Goal: Task Accomplishment & Management: Manage account settings

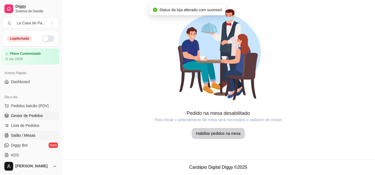
click at [45, 113] on link "Gestor de Pedidos" at bounding box center [30, 116] width 57 height 9
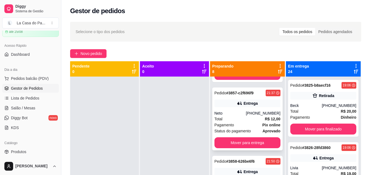
scroll to position [274, 0]
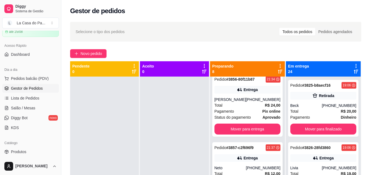
click at [233, 103] on div "[PERSON_NAME]" at bounding box center [231, 99] width 32 height 5
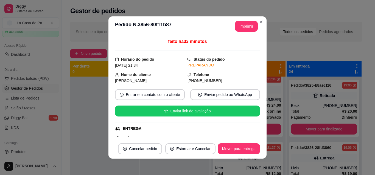
click at [108, 80] on div "feito há 33 minutos Horário do pedido [DATE] 21:34 Status do pedido PREPARANDO …" at bounding box center [187, 87] width 158 height 103
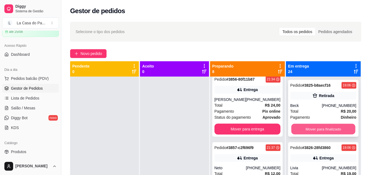
click at [315, 127] on button "Mover para finalizado" at bounding box center [323, 129] width 64 height 11
click at [316, 128] on button "Mover para finalizado" at bounding box center [324, 129] width 66 height 11
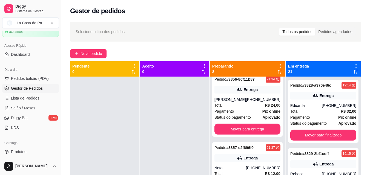
click at [316, 128] on div "Pedido # 3828-a370e46c 19:14 Entrega Eduarda [PHONE_NUMBER] Total R$ 32,00 Paga…" at bounding box center [323, 111] width 70 height 63
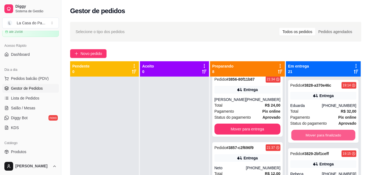
click at [321, 133] on button "Mover para finalizado" at bounding box center [323, 135] width 64 height 11
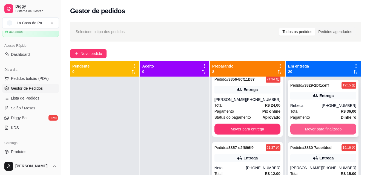
click at [319, 129] on button "Mover para finalizado" at bounding box center [324, 129] width 66 height 11
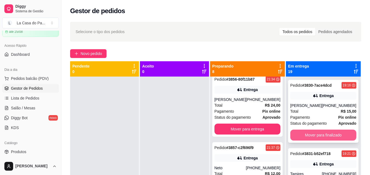
click at [321, 130] on button "Mover para finalizado" at bounding box center [324, 135] width 66 height 11
click at [323, 132] on button "Mover para finalizado" at bounding box center [323, 135] width 64 height 11
click at [323, 132] on button "Mover para finalizado" at bounding box center [324, 135] width 66 height 11
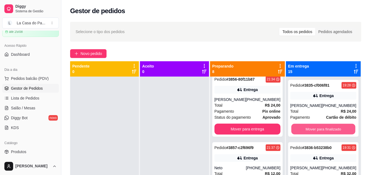
click at [323, 132] on button "Mover para finalizado" at bounding box center [323, 129] width 64 height 11
click at [323, 132] on button "Mover para finalizado" at bounding box center [324, 129] width 66 height 11
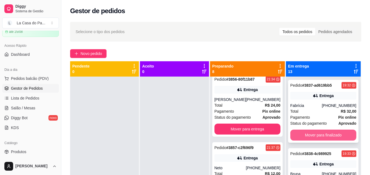
click at [322, 131] on button "Mover para finalizado" at bounding box center [324, 135] width 66 height 11
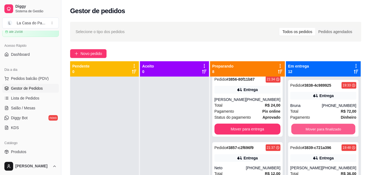
click at [322, 131] on button "Mover para finalizado" at bounding box center [323, 129] width 64 height 11
click at [321, 130] on button "Mover para finalizado" at bounding box center [323, 129] width 64 height 11
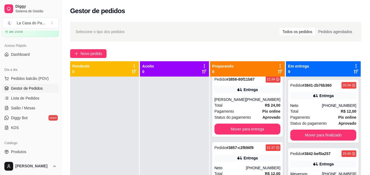
click at [321, 130] on div "Pedido # 3841-2b76b360 20:34 Entrega Neto [PHONE_NUMBER] Total R$ 12,00 Pagamen…" at bounding box center [323, 111] width 70 height 63
click at [322, 131] on button "Mover para finalizado" at bounding box center [323, 135] width 64 height 11
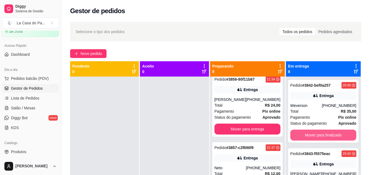
click at [324, 132] on button "Mover para finalizado" at bounding box center [324, 135] width 66 height 11
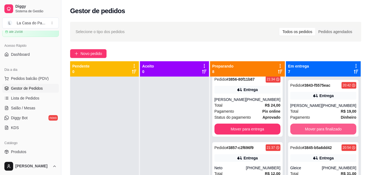
click at [324, 132] on button "Mover para finalizado" at bounding box center [324, 129] width 66 height 11
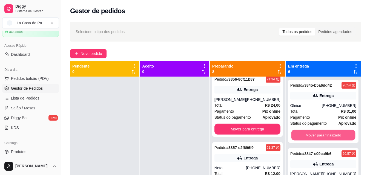
click at [322, 131] on button "Mover para finalizado" at bounding box center [323, 135] width 64 height 11
click at [323, 131] on button "Mover para finalizado" at bounding box center [324, 135] width 66 height 11
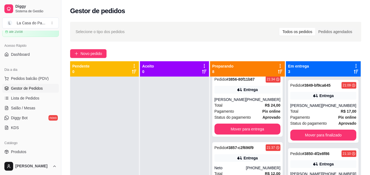
click at [323, 127] on span "Status do pagamento" at bounding box center [309, 124] width 36 height 6
click at [329, 141] on button "Mover para finalizado" at bounding box center [323, 135] width 64 height 11
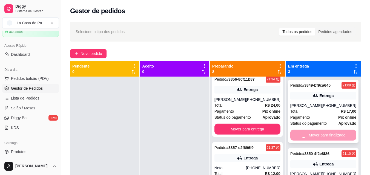
click at [329, 141] on div "Mover para finalizado" at bounding box center [324, 135] width 66 height 11
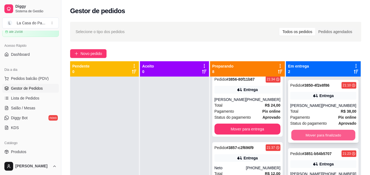
click at [329, 140] on button "Mover para finalizado" at bounding box center [323, 135] width 64 height 11
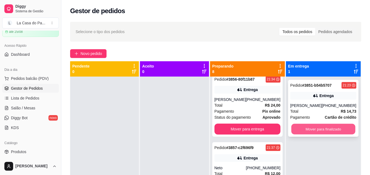
click at [326, 133] on button "Mover para finalizado" at bounding box center [323, 129] width 64 height 11
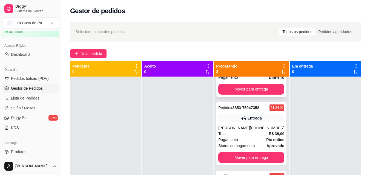
scroll to position [0, 0]
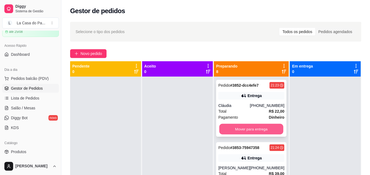
click at [249, 133] on button "Mover para entrega" at bounding box center [252, 129] width 64 height 11
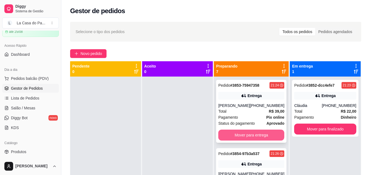
click at [242, 132] on button "Mover para entrega" at bounding box center [252, 135] width 66 height 11
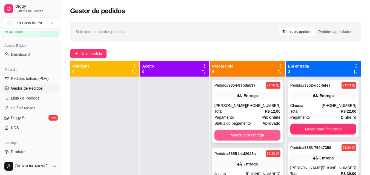
click at [244, 140] on button "Mover para entrega" at bounding box center [248, 135] width 66 height 11
click at [247, 138] on button "Mover para entrega" at bounding box center [248, 135] width 66 height 11
click at [247, 140] on button "Mover para entrega" at bounding box center [248, 135] width 64 height 11
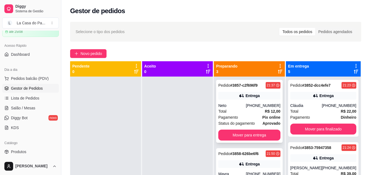
click at [265, 107] on div "[PHONE_NUMBER]" at bounding box center [263, 105] width 35 height 5
click at [231, 100] on div "Pedido # 3857-c2f696f9 21:37 Entrega Neto [PHONE_NUMBER] Total R$ 12,00 Pagamen…" at bounding box center [249, 111] width 67 height 63
click at [246, 134] on button "Mover para entrega" at bounding box center [250, 135] width 62 height 11
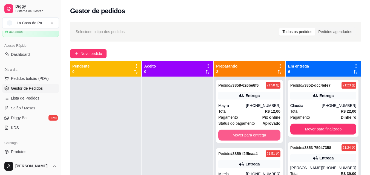
click at [245, 137] on button "Mover para entrega" at bounding box center [250, 135] width 62 height 11
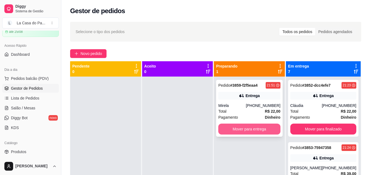
click at [247, 132] on button "Mover para entrega" at bounding box center [250, 129] width 62 height 11
click at [247, 132] on div "Mover para entrega" at bounding box center [250, 129] width 62 height 11
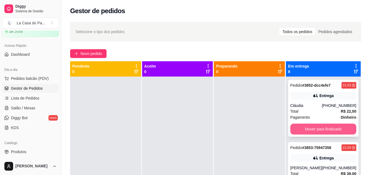
click at [329, 132] on button "Mover para finalizado" at bounding box center [324, 129] width 66 height 11
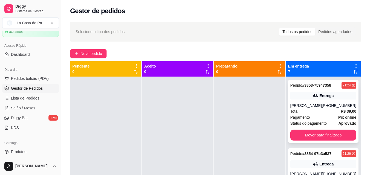
click at [321, 112] on div "Total R$ 39,00" at bounding box center [324, 112] width 66 height 6
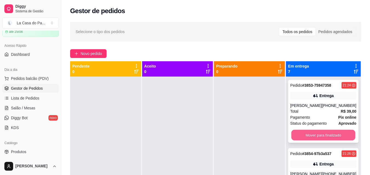
click at [313, 137] on button "Mover para finalizado" at bounding box center [323, 135] width 64 height 11
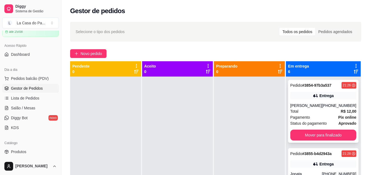
click at [321, 115] on div "Pagamento Pix online" at bounding box center [324, 118] width 66 height 6
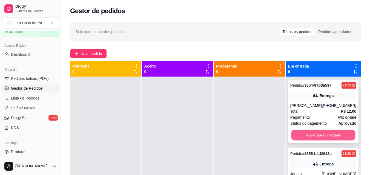
click at [315, 139] on button "Mover para finalizado" at bounding box center [323, 135] width 64 height 11
click at [315, 138] on button "Mover para finalizado" at bounding box center [324, 135] width 66 height 11
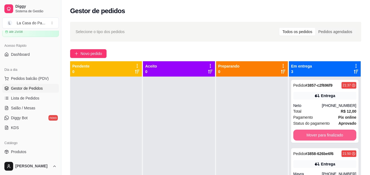
click at [315, 138] on button "Mover para finalizado" at bounding box center [325, 135] width 63 height 11
click at [315, 138] on button "Mover para finalizado" at bounding box center [325, 135] width 61 height 11
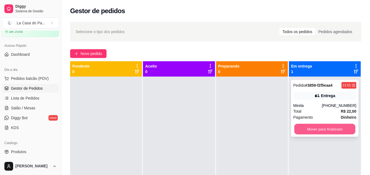
click at [316, 130] on button "Mover para finalizado" at bounding box center [325, 129] width 61 height 11
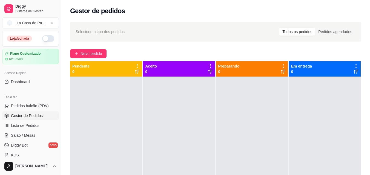
click at [42, 39] on button "button" at bounding box center [48, 38] width 12 height 7
